Goal: Information Seeking & Learning: Find contact information

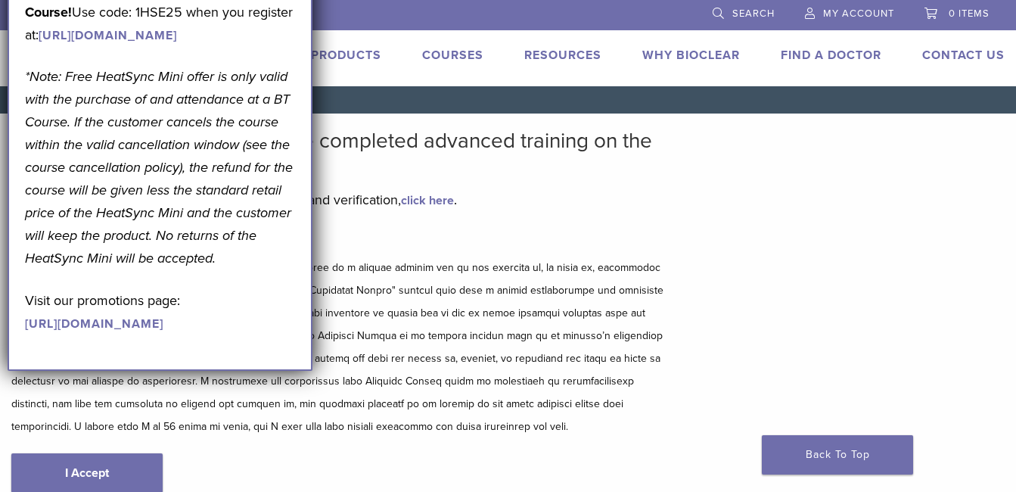
click at [963, 172] on div "Bioclear Certified Providers have completed advanced training on the Bioclear M…" at bounding box center [508, 326] width 1016 height 425
click at [838, 41] on div "US [PHONE_NUMBER] Search My Account 0 items Cart No products in the cart. Back …" at bounding box center [508, 43] width 1016 height 86
click at [832, 58] on link "Find A Doctor" at bounding box center [831, 55] width 101 height 15
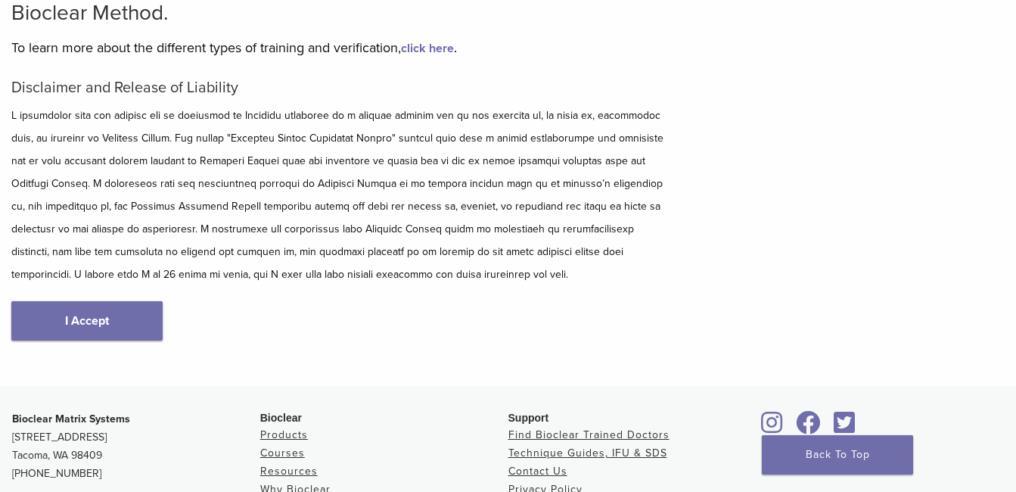
scroll to position [154, 0]
click at [138, 309] on link "I Accept" at bounding box center [86, 319] width 151 height 39
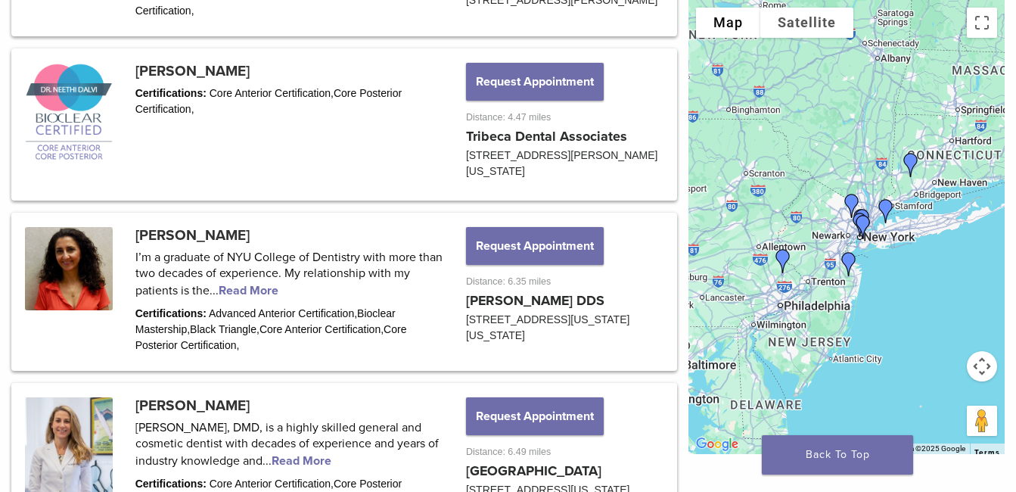
scroll to position [1098, 0]
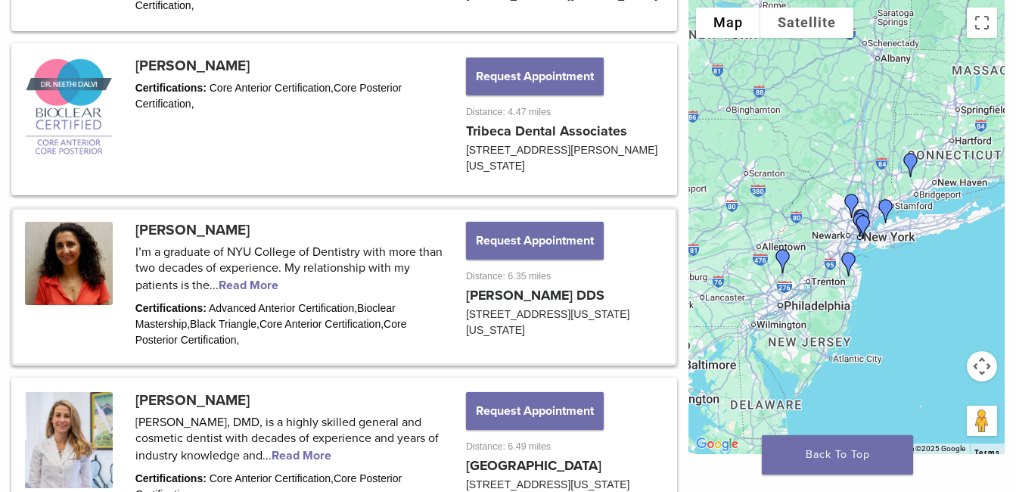
click at [132, 333] on link at bounding box center [344, 287] width 661 height 154
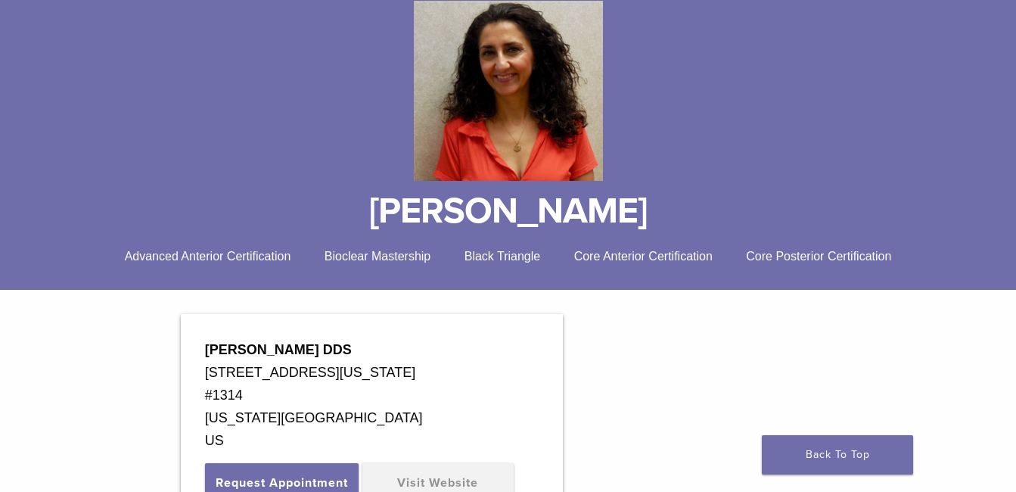
scroll to position [217, 0]
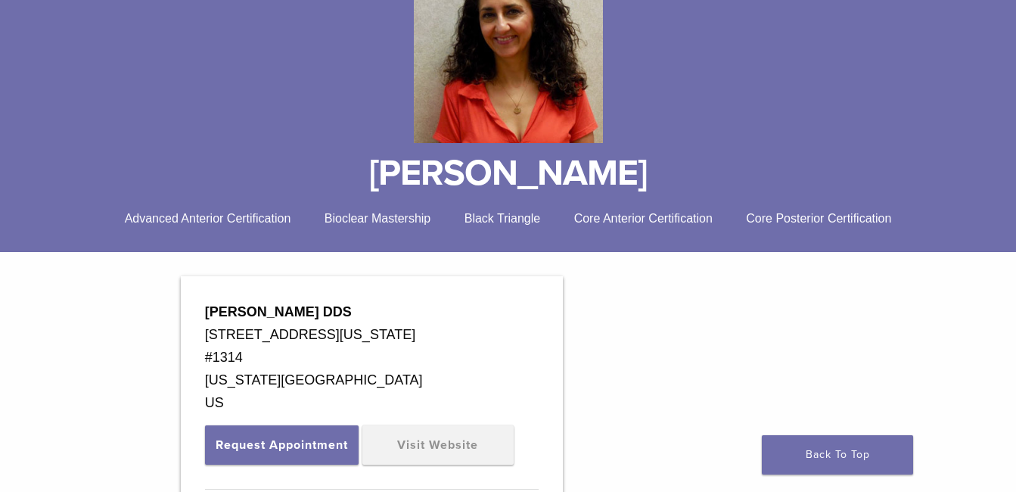
click at [381, 218] on span "Bioclear Mastership" at bounding box center [378, 218] width 107 height 13
click at [494, 222] on span "Black Triangle" at bounding box center [503, 218] width 76 height 13
click at [693, 227] on div "Advanced Anterior Certification Bioclear Mastership Black Triangle Core Anterio…" at bounding box center [508, 219] width 994 height 18
click at [856, 215] on span "Core Posterior Certification" at bounding box center [818, 218] width 145 height 13
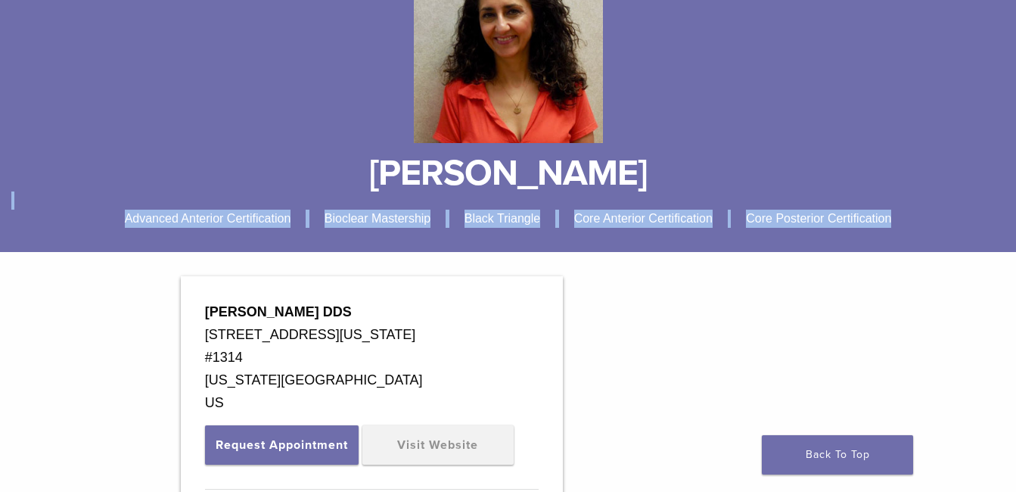
drag, startPoint x: 931, startPoint y: 225, endPoint x: 145, endPoint y: 222, distance: 785.5
click at [129, 210] on div "Advanced Anterior Certification Bioclear Mastership Black Triangle Core Anterio…" at bounding box center [508, 219] width 994 height 18
copy div "dvanced Anterior Certification Bioclear Mastership Black Triangle Core Anterior…"
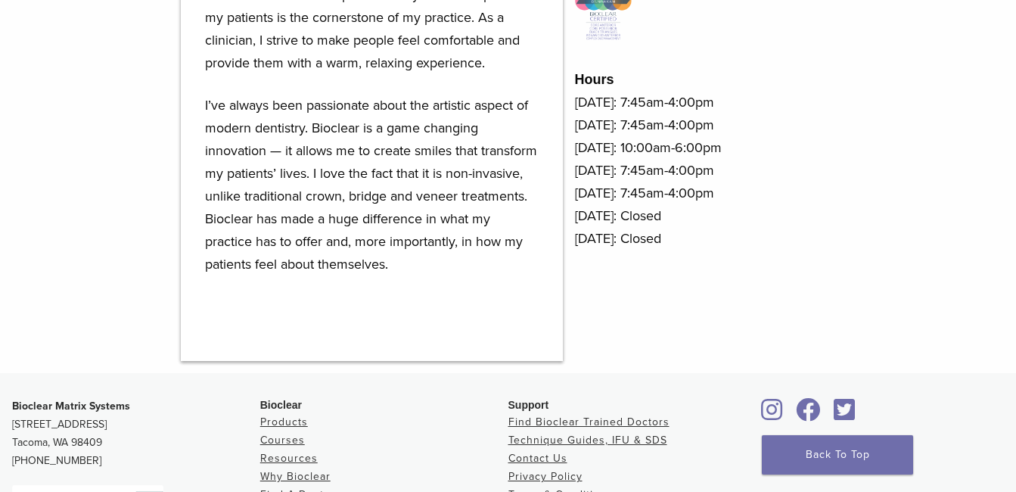
scroll to position [0, 0]
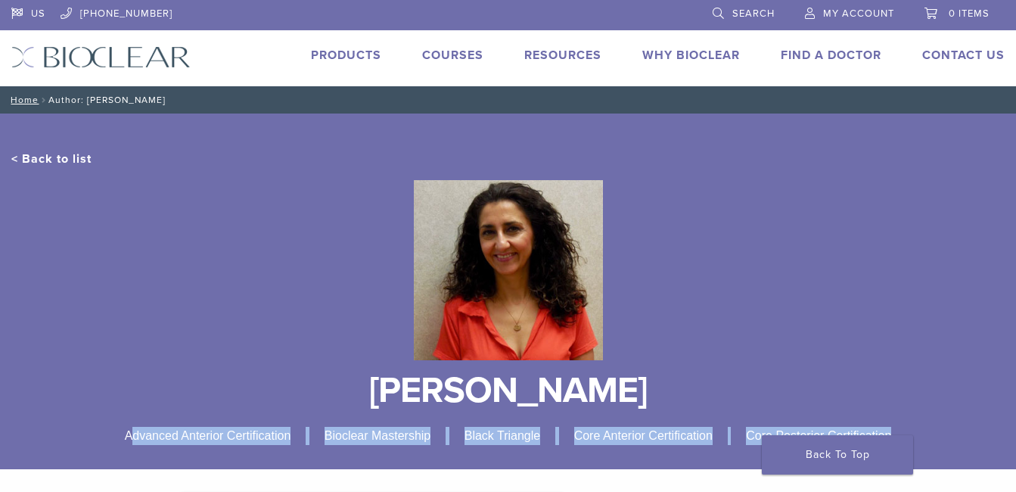
click at [27, 163] on link "< Back to list" at bounding box center [51, 158] width 80 height 15
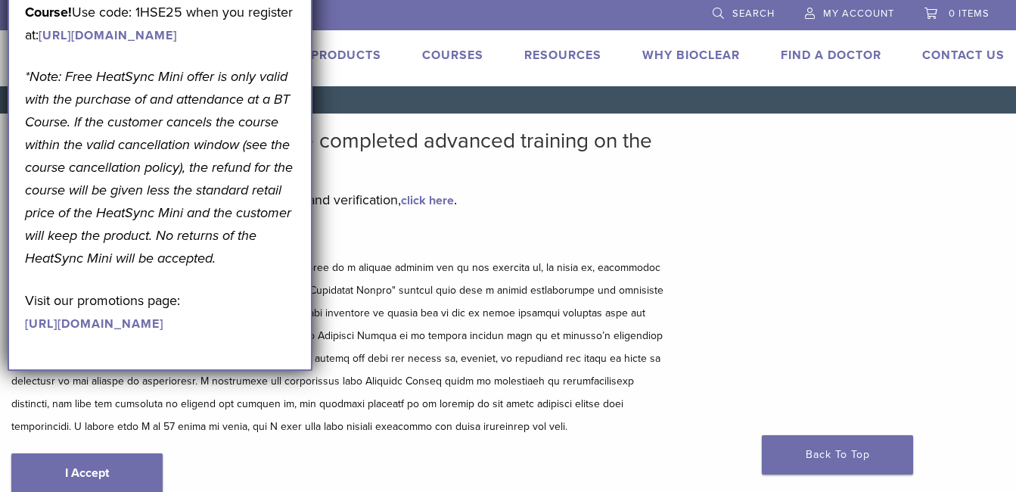
click at [554, 250] on div "Disclaimer and Release of Liability I Accept" at bounding box center [338, 377] width 655 height 293
click at [795, 62] on link "Find A Doctor" at bounding box center [831, 55] width 101 height 15
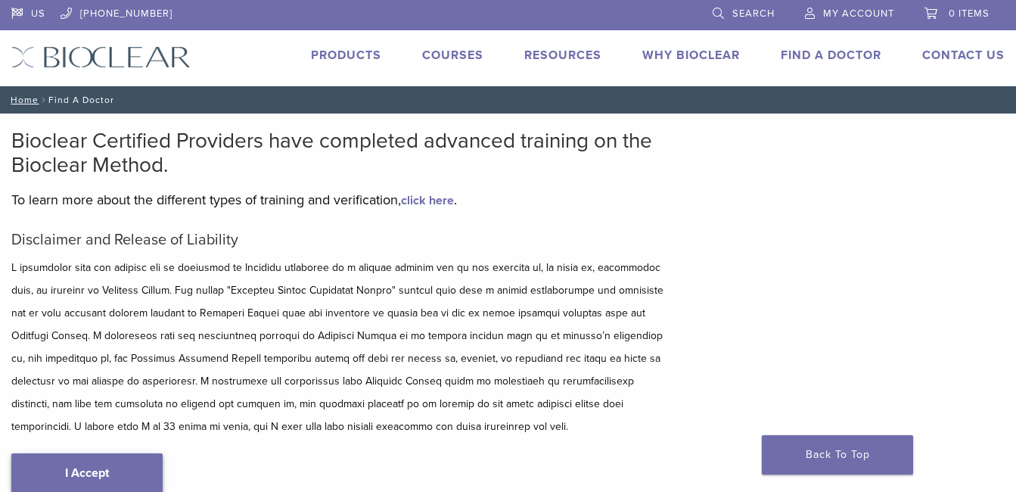
click at [96, 471] on link "I Accept" at bounding box center [86, 472] width 151 height 39
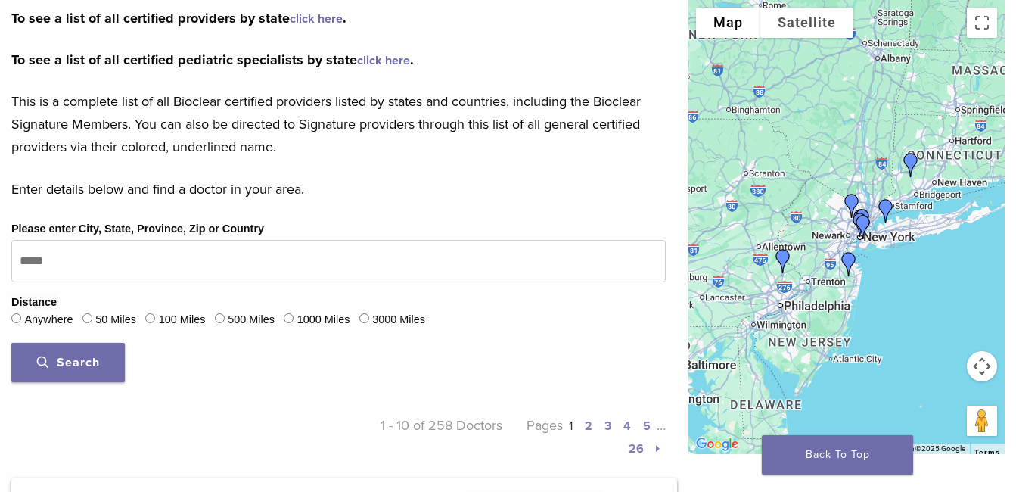
scroll to position [349, 0]
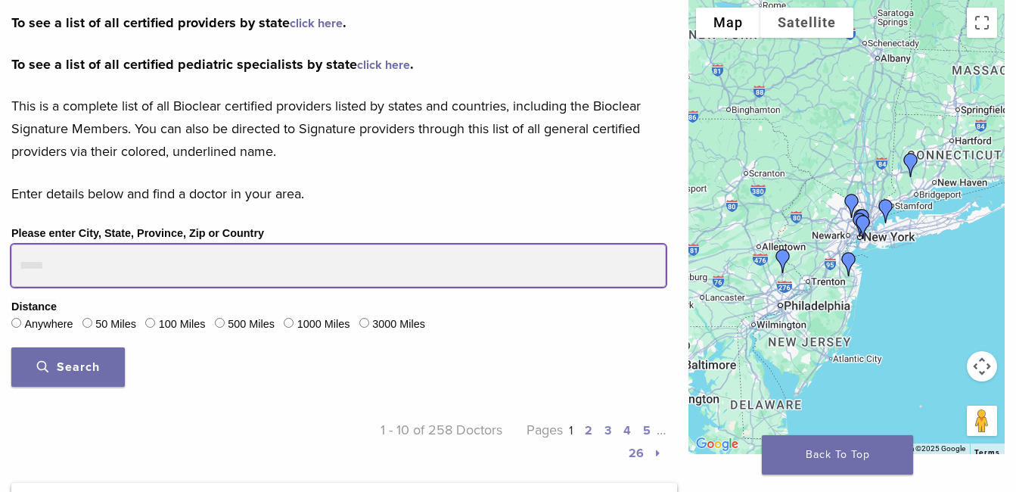
click at [357, 255] on input "Please enter City, State, Province, Zip or Country" at bounding box center [338, 265] width 655 height 42
type input "*****"
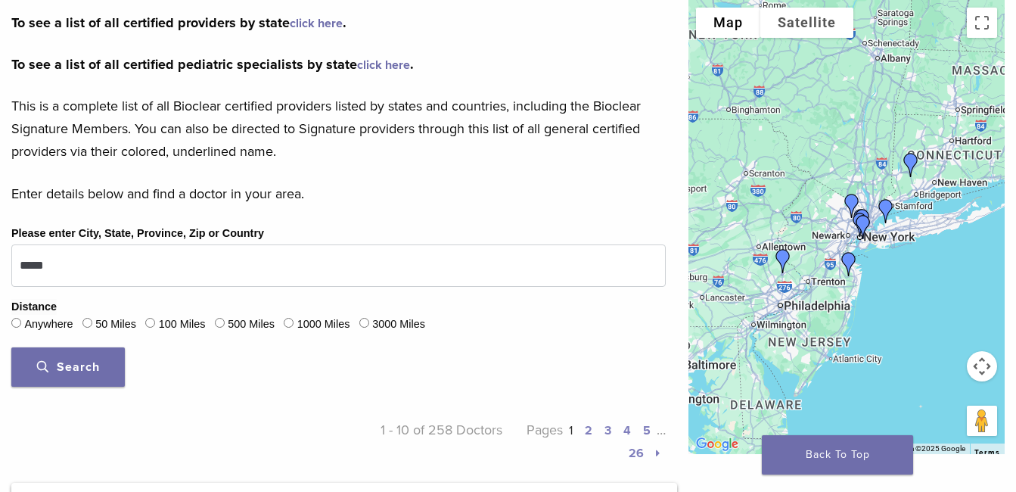
click at [83, 366] on span "Search" at bounding box center [68, 366] width 63 height 15
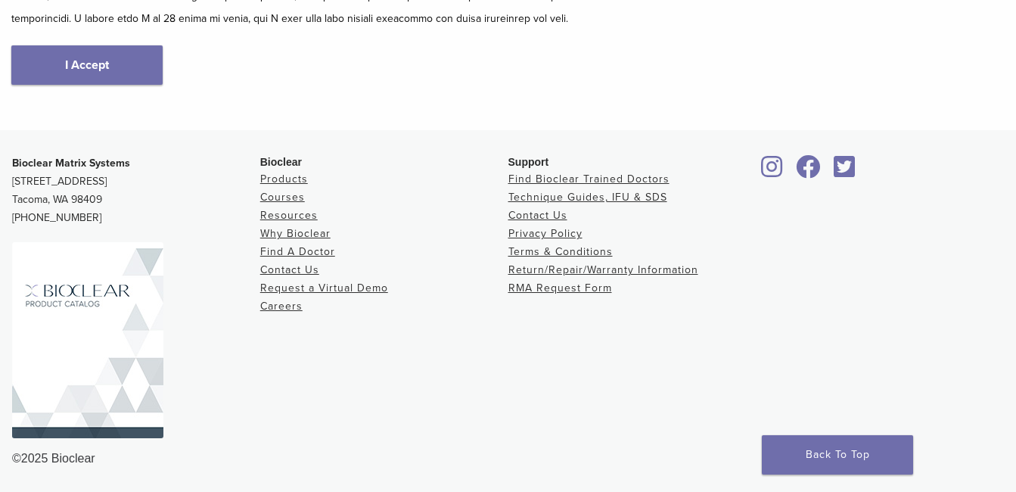
scroll to position [154, 0]
